Goal: Obtain resource: Download file/media

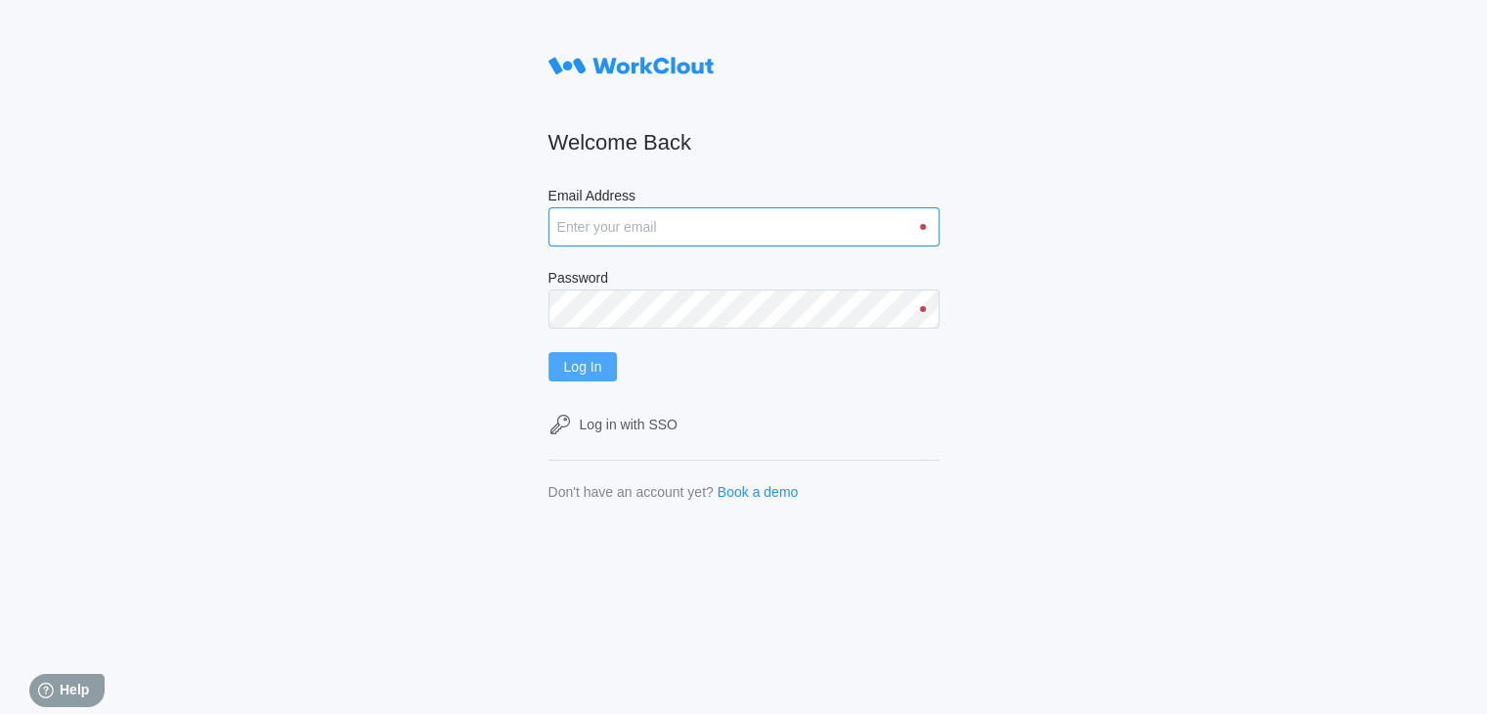
type input "[EMAIL_ADDRESS][DOMAIN_NAME]"
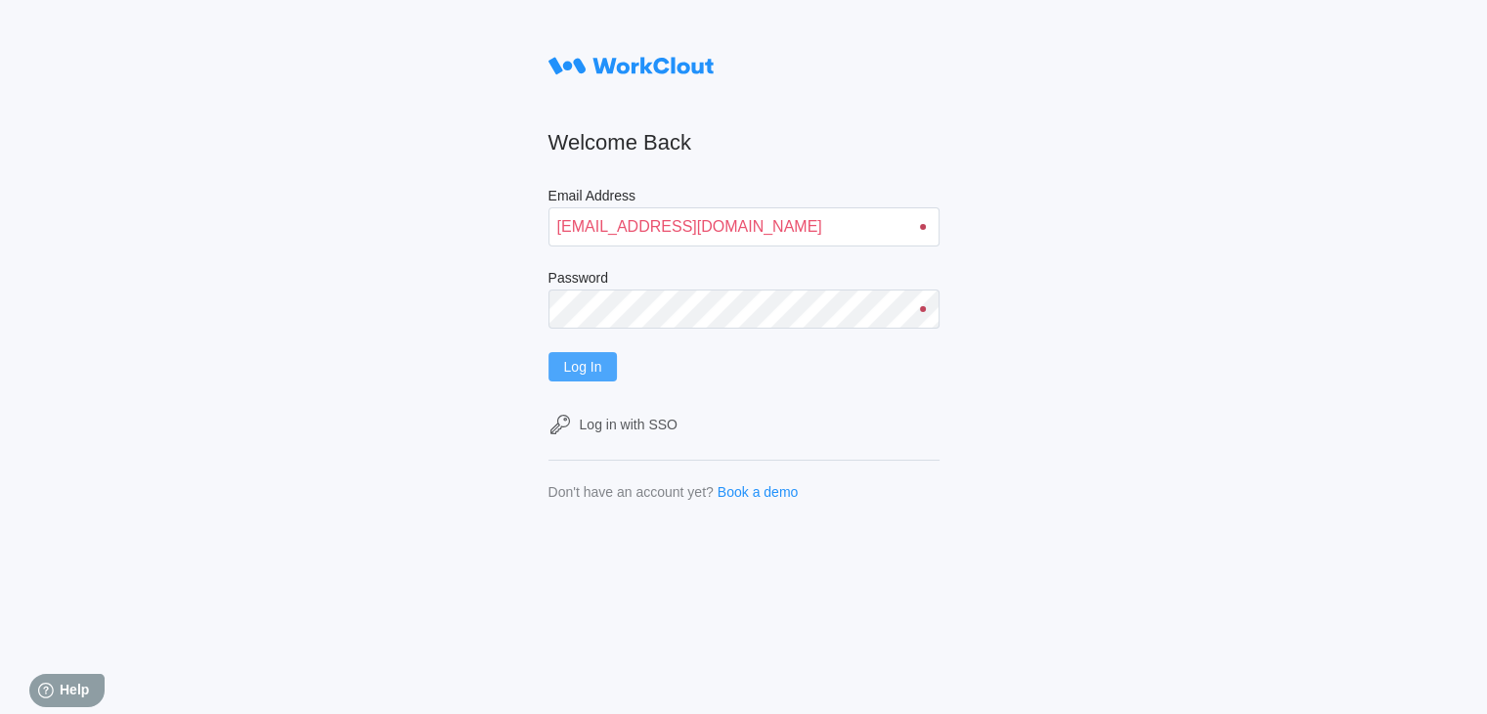
click at [593, 358] on button "Log In" at bounding box center [582, 366] width 69 height 29
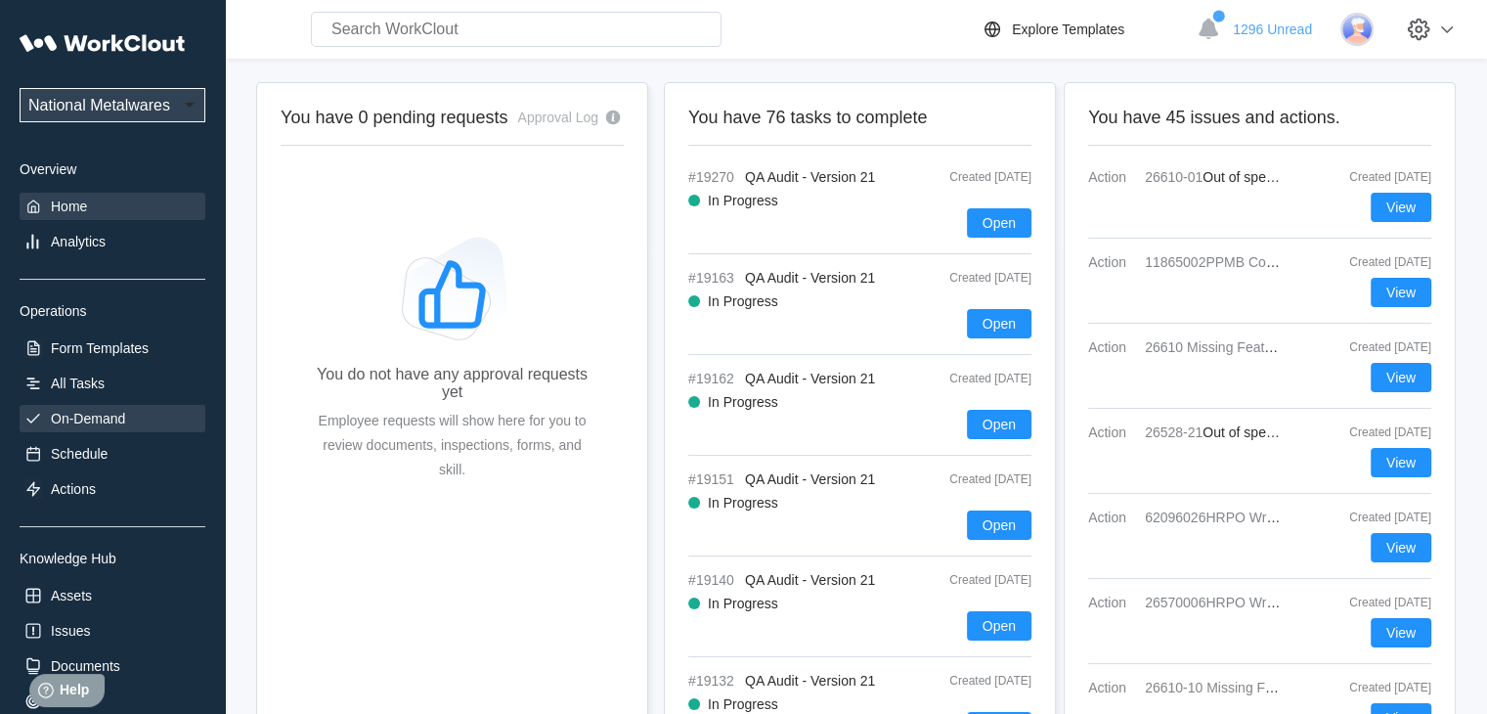
click at [113, 412] on div "On-Demand" at bounding box center [88, 419] width 74 height 16
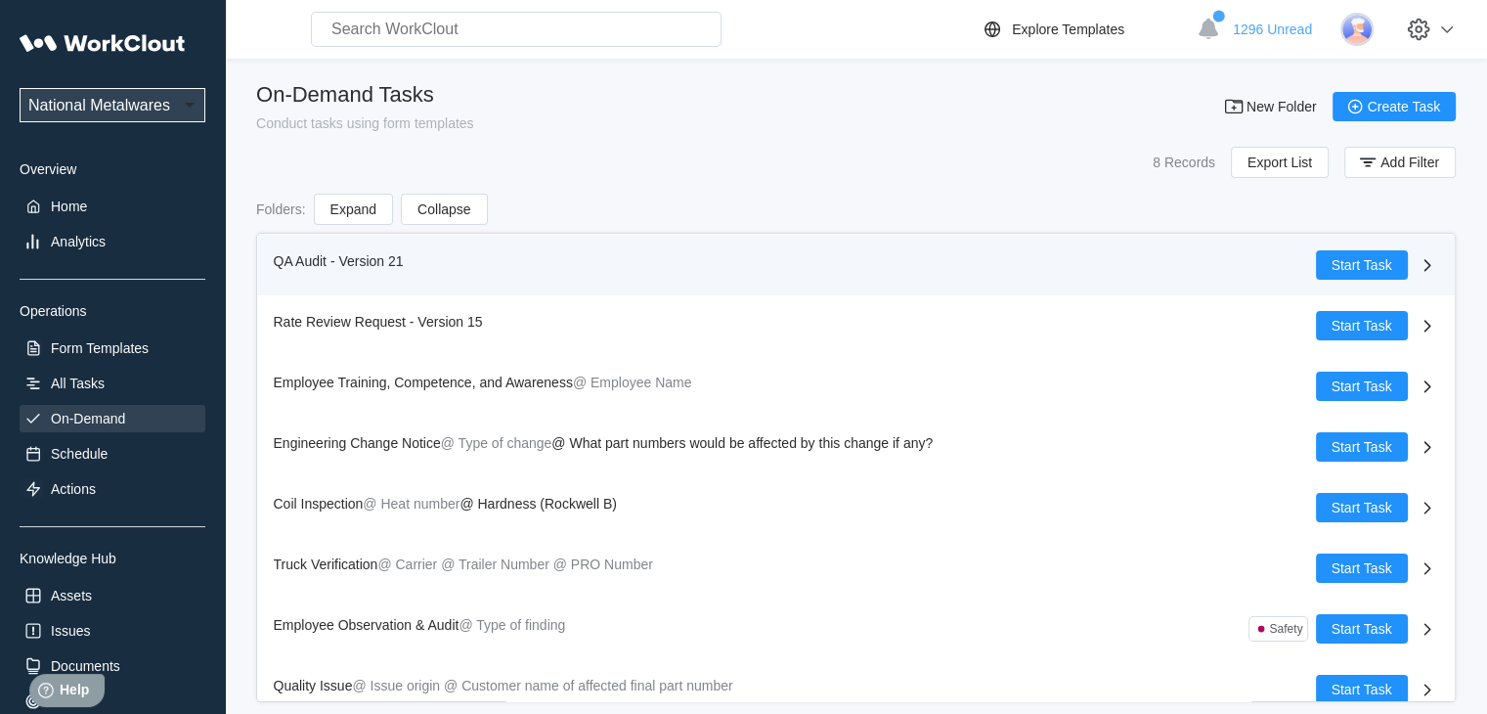
click at [303, 259] on span "QA Audit - Version 21" at bounding box center [339, 261] width 130 height 16
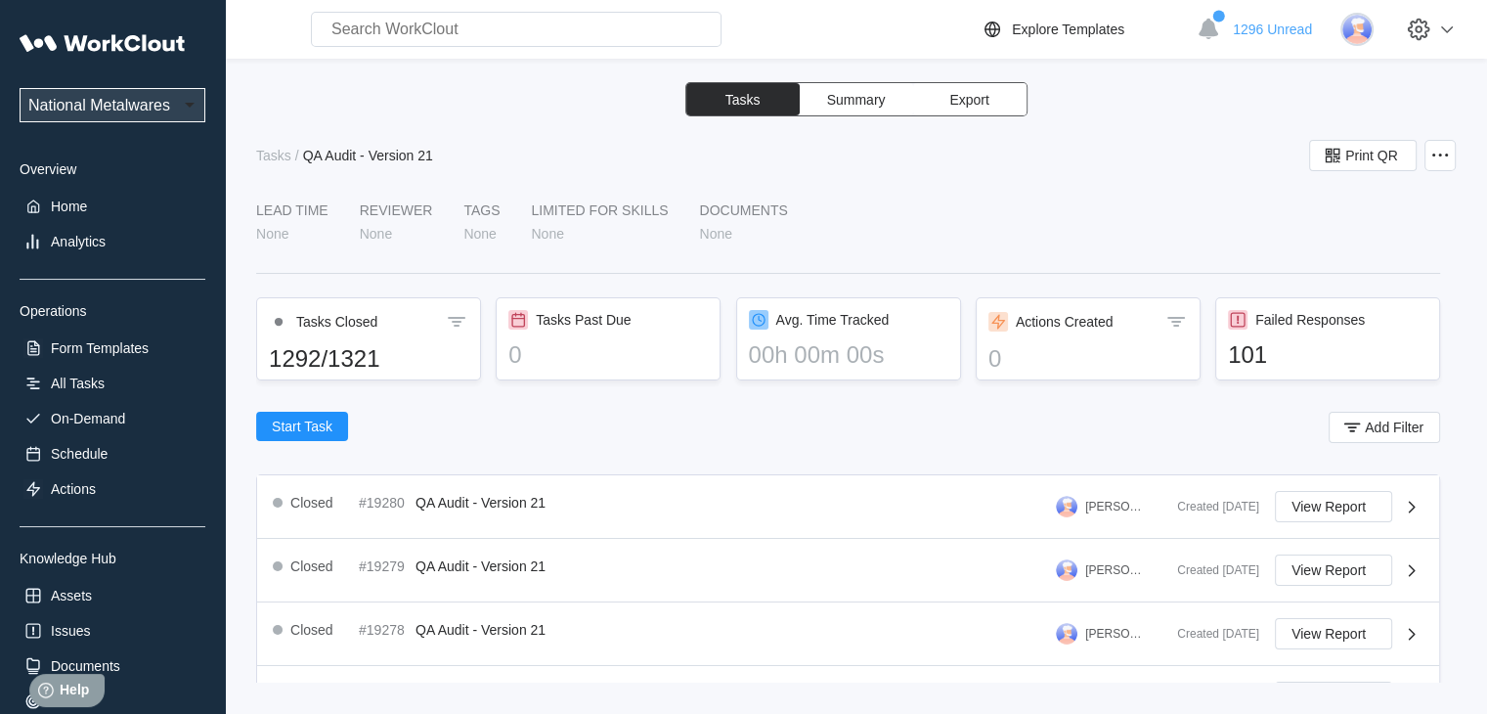
click at [968, 101] on span "Export" at bounding box center [968, 100] width 39 height 14
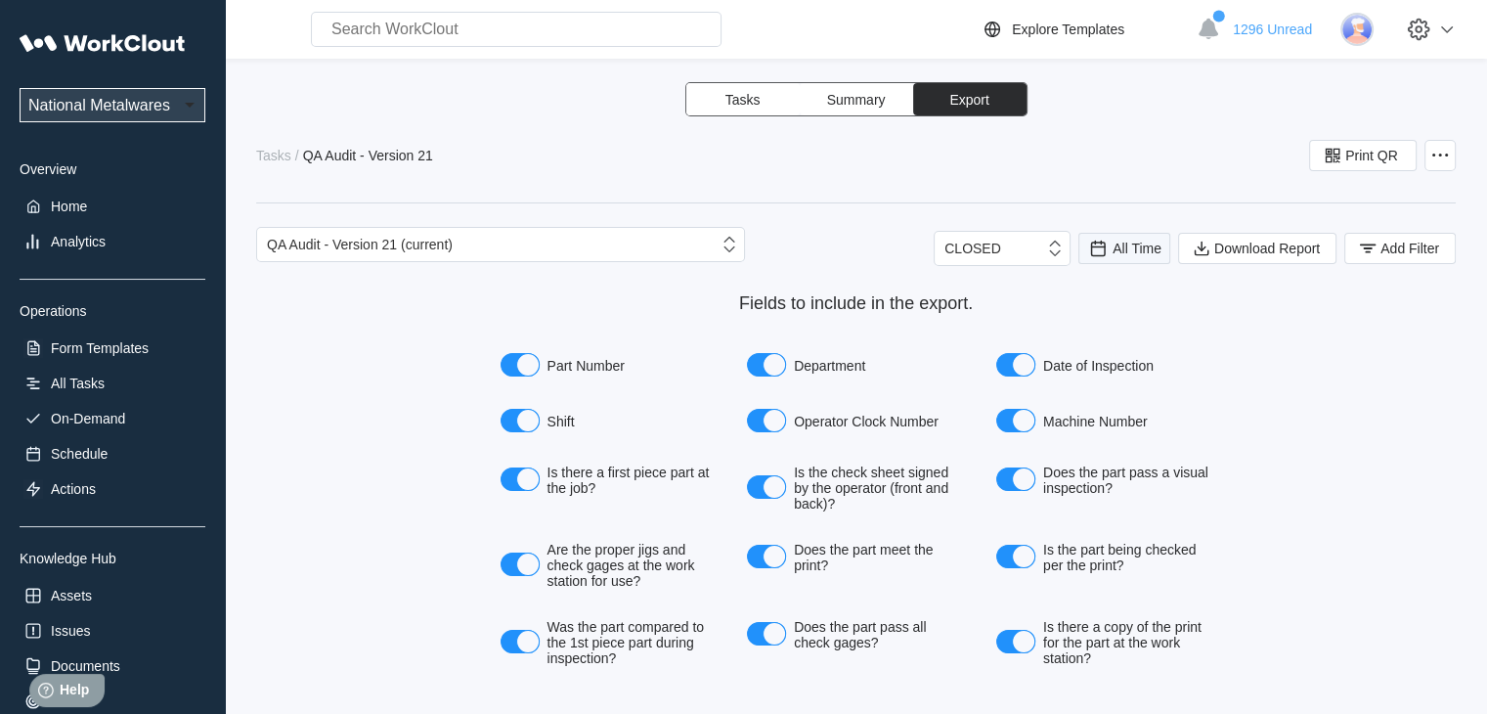
click at [1142, 249] on span "All Time" at bounding box center [1136, 248] width 49 height 16
click at [1093, 316] on div "Last day" at bounding box center [1084, 319] width 52 height 16
click at [1380, 244] on span "Add Filter" at bounding box center [1409, 248] width 59 height 14
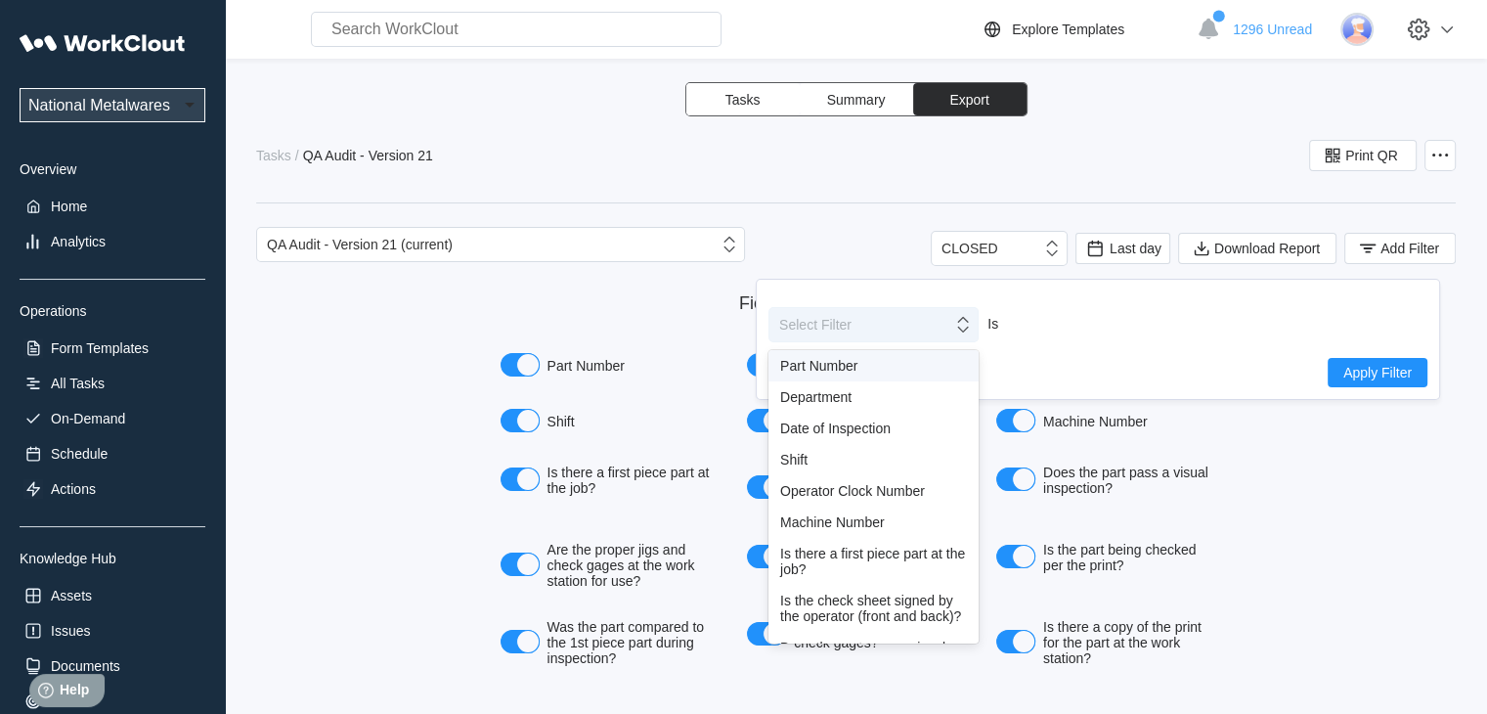
click at [962, 329] on icon at bounding box center [963, 325] width 22 height 22
click at [802, 462] on div "Shift" at bounding box center [873, 460] width 187 height 16
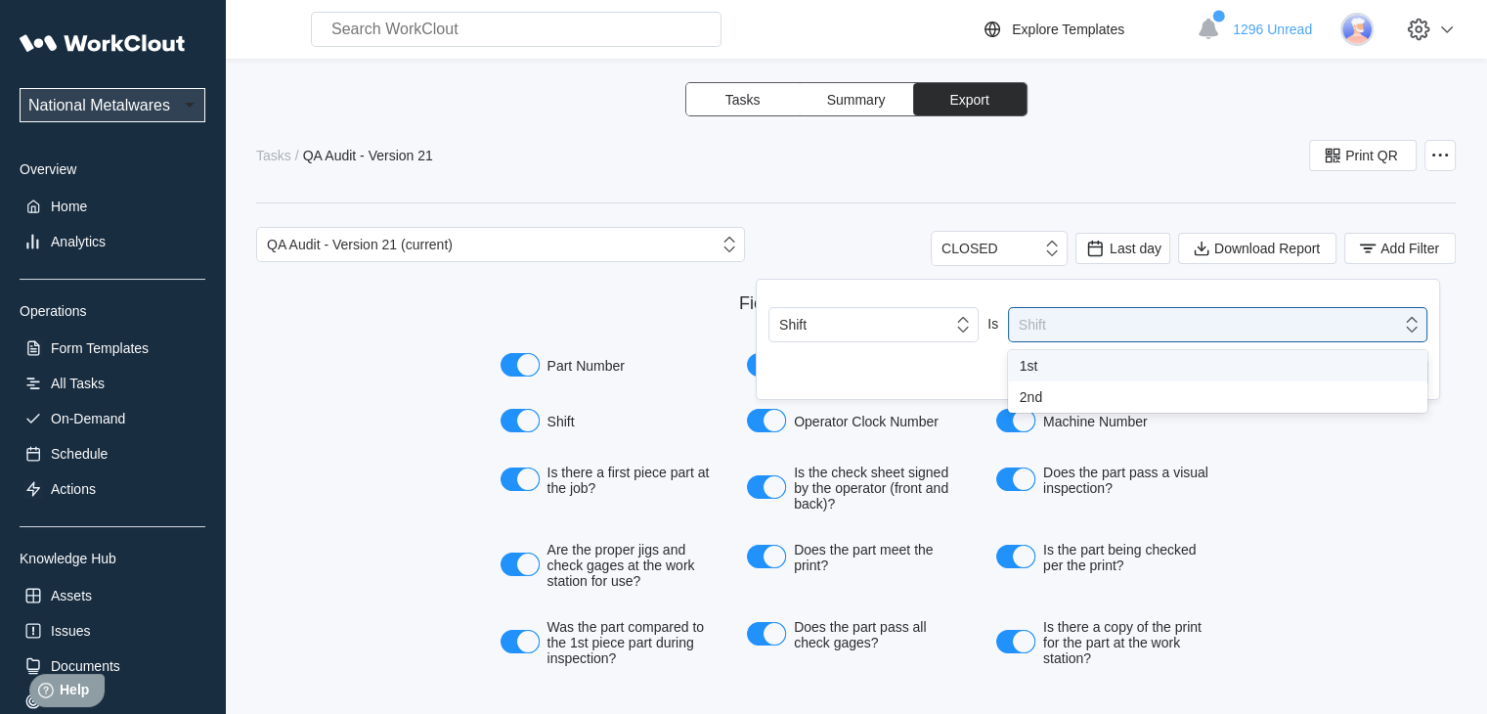
drag, startPoint x: 1415, startPoint y: 331, endPoint x: 1079, endPoint y: 371, distance: 338.6
click at [1413, 330] on icon at bounding box center [1412, 325] width 22 height 22
click at [1020, 360] on div "1st" at bounding box center [1218, 366] width 396 height 16
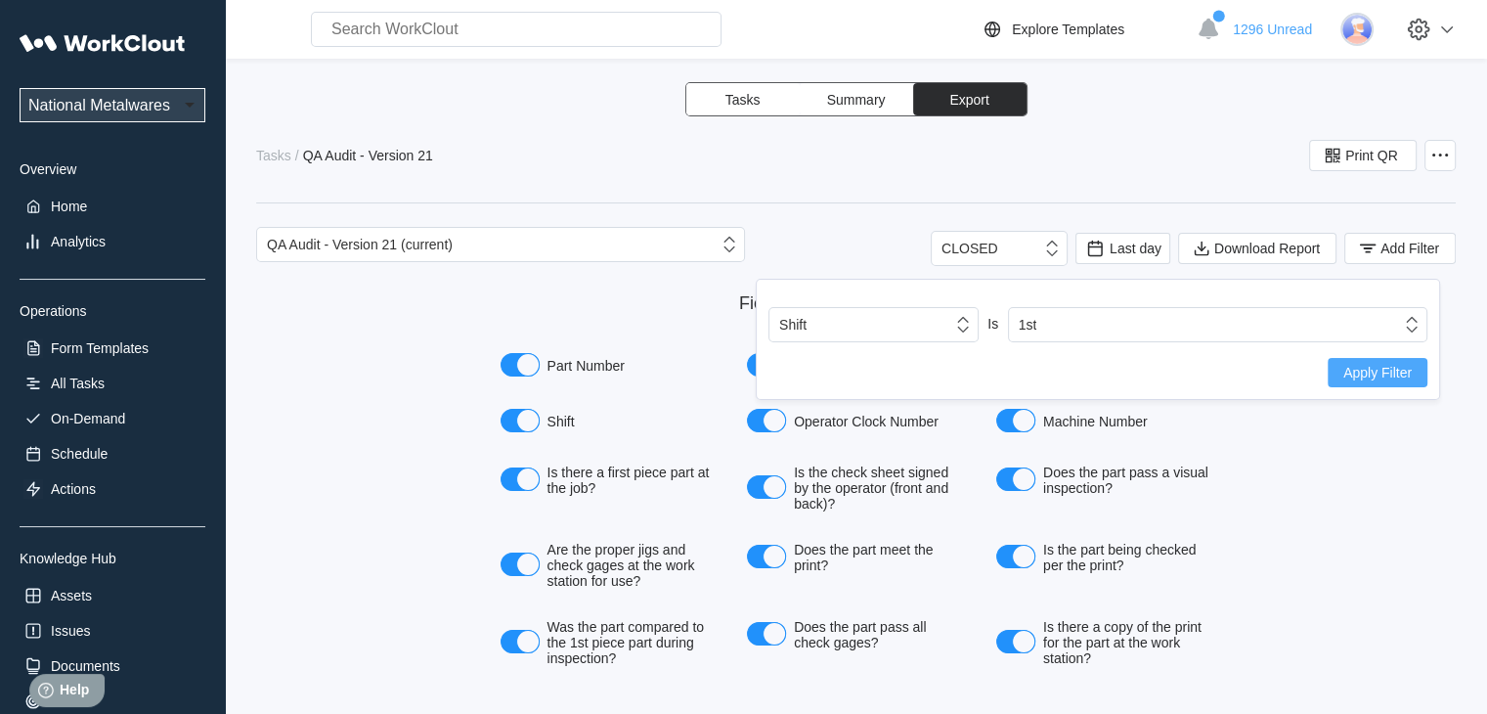
click at [1368, 366] on span "Apply Filter" at bounding box center [1377, 373] width 68 height 14
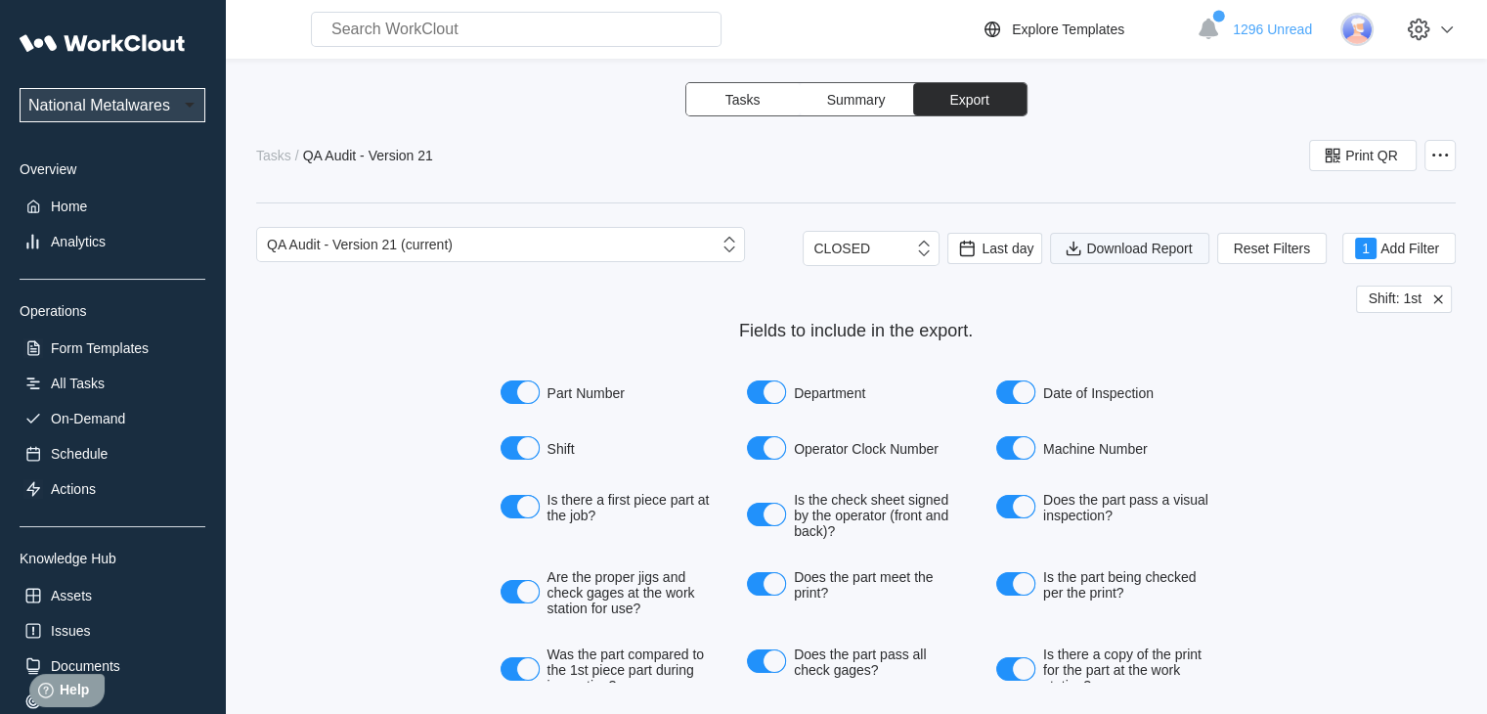
click at [1106, 247] on span "Download Report" at bounding box center [1139, 248] width 106 height 14
